Goal: Navigation & Orientation: Find specific page/section

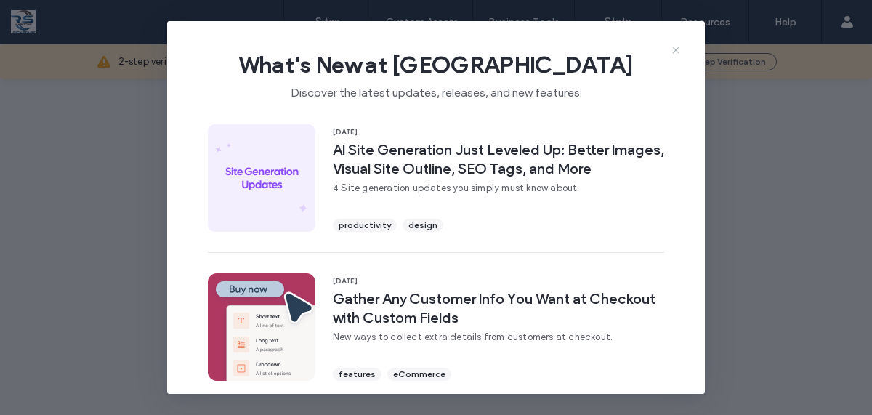
click at [672, 49] on icon at bounding box center [676, 50] width 12 height 12
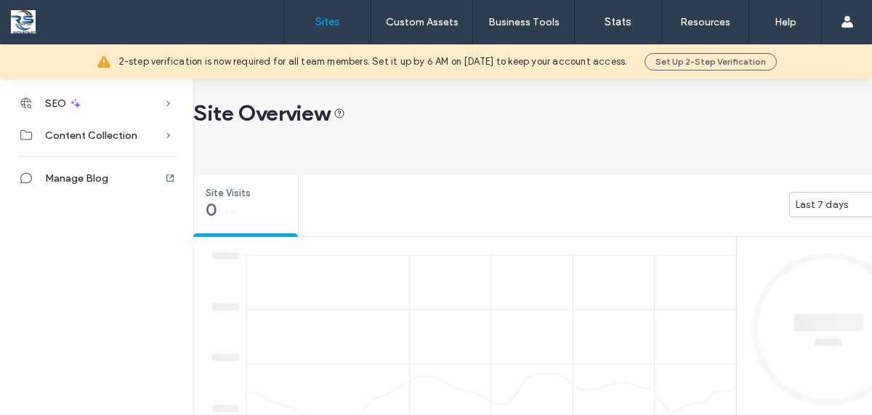
click at [332, 28] on label "Sites" at bounding box center [327, 21] width 25 height 13
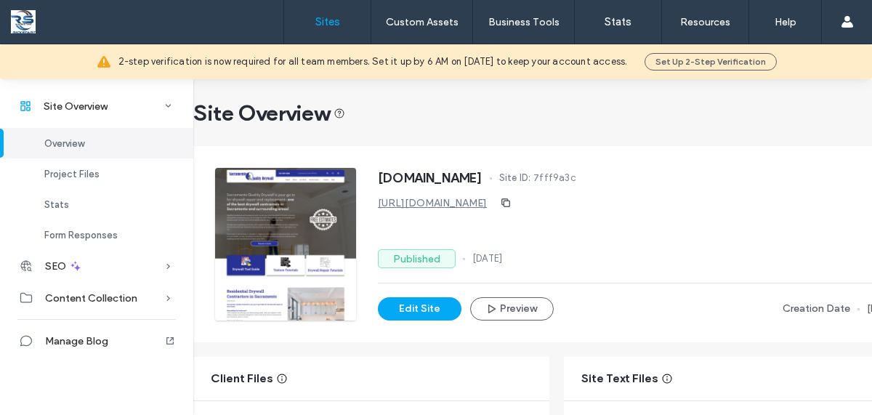
click at [324, 22] on label "Sites" at bounding box center [327, 21] width 25 height 13
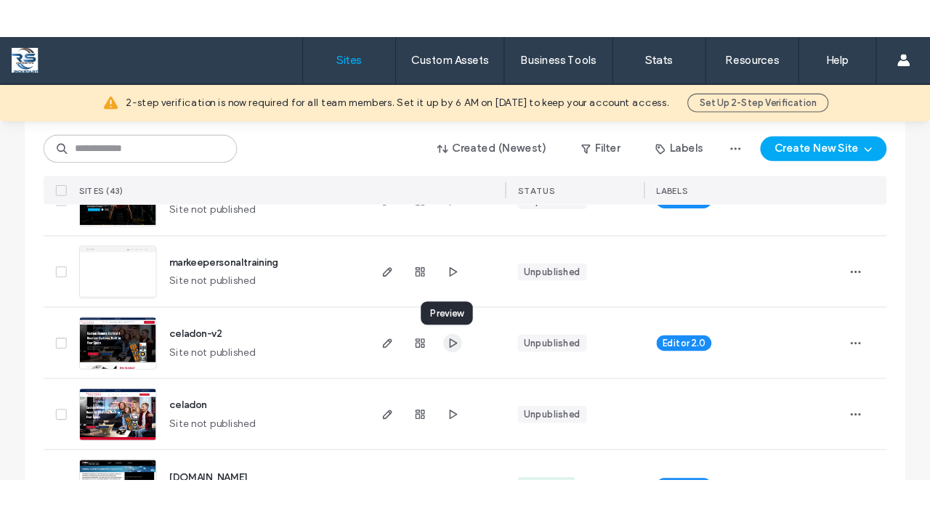
scroll to position [201, 0]
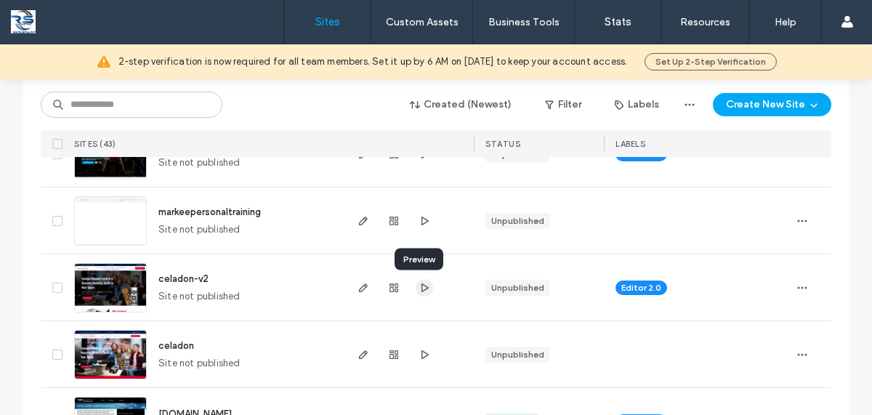
click at [419, 288] on icon "button" at bounding box center [425, 288] width 12 height 12
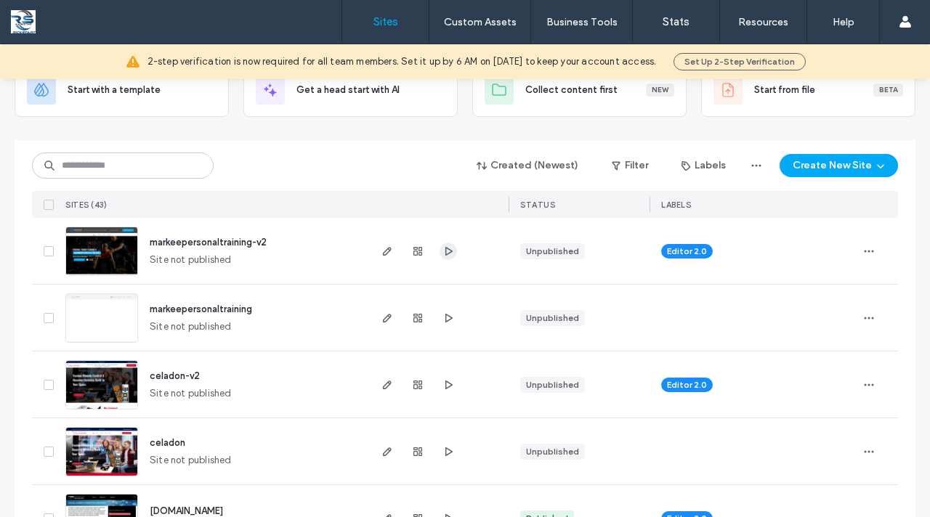
scroll to position [108, 0]
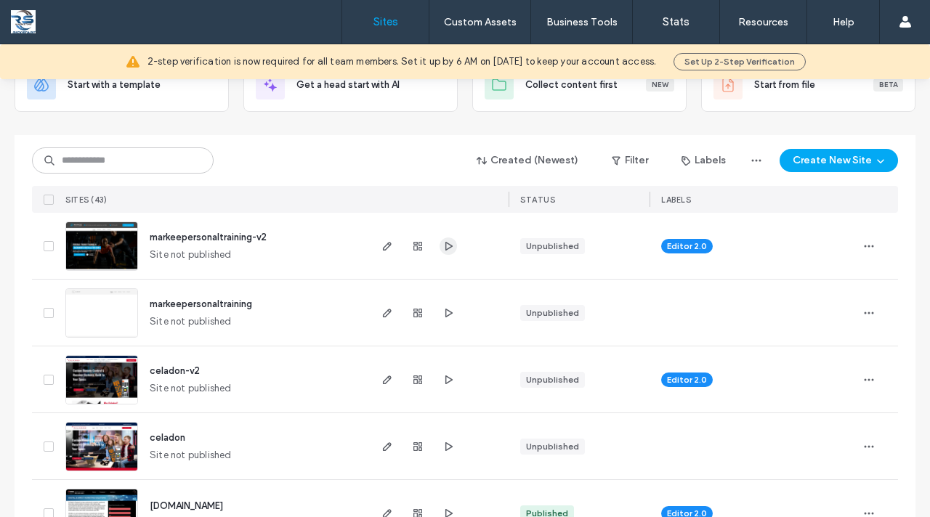
click at [442, 255] on div at bounding box center [418, 246] width 78 height 66
click at [445, 247] on use "button" at bounding box center [448, 245] width 7 height 9
